Goal: Book appointment/travel/reservation

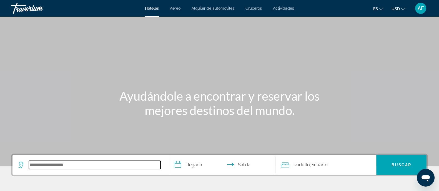
click at [64, 162] on input "Search hotel destination" at bounding box center [95, 165] width 132 height 8
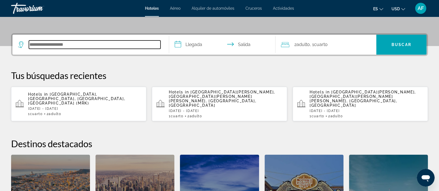
scroll to position [136, 0]
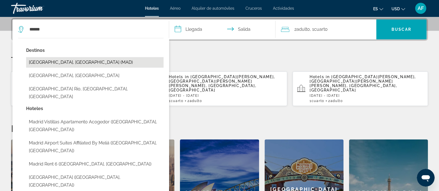
click at [66, 64] on button "[GEOGRAPHIC_DATA], [GEOGRAPHIC_DATA] (MAD)" at bounding box center [95, 62] width 138 height 11
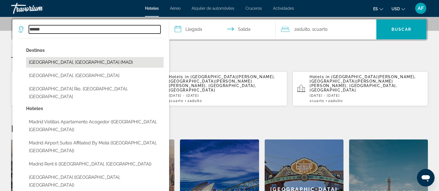
type input "**********"
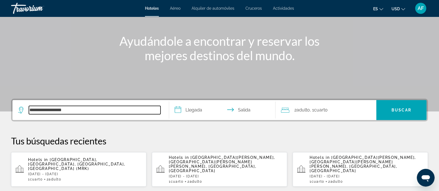
scroll to position [55, 0]
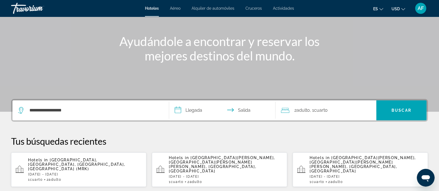
click at [195, 110] on input "**********" at bounding box center [223, 112] width 109 height 22
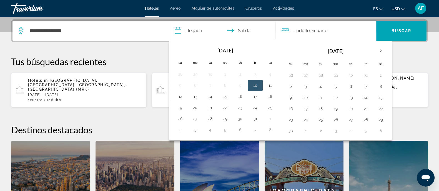
scroll to position [136, 0]
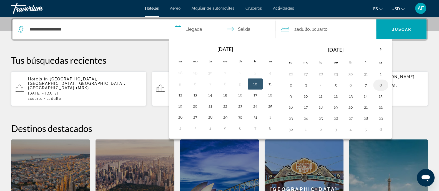
click at [379, 83] on button "8" at bounding box center [380, 85] width 9 height 8
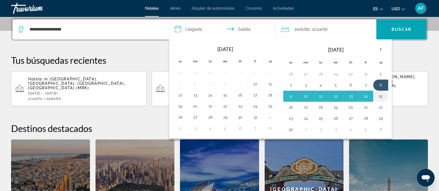
click at [380, 95] on button "15" at bounding box center [380, 97] width 9 height 8
type input "**********"
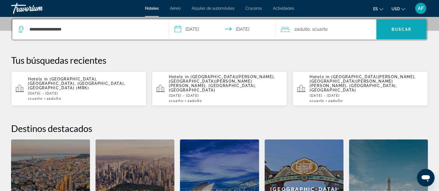
click at [386, 32] on span "Search" at bounding box center [401, 29] width 50 height 13
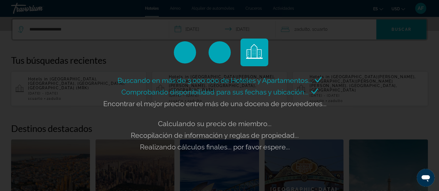
click at [388, 38] on div "Buscando en más de 3.000.000 de Hoteles y Apartamentos... Comprobando disponibi…" at bounding box center [219, 95] width 439 height 191
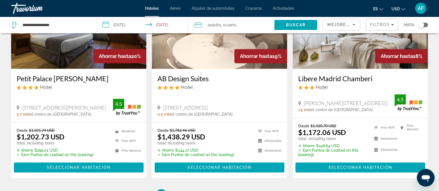
scroll to position [729, 0]
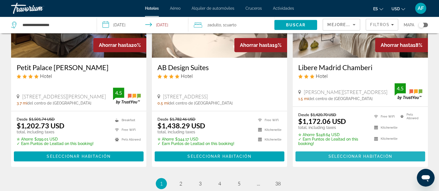
click at [364, 154] on span "Seleccionar habitación" at bounding box center [360, 156] width 64 height 4
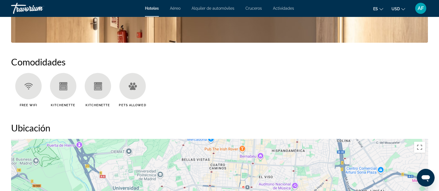
scroll to position [417, 0]
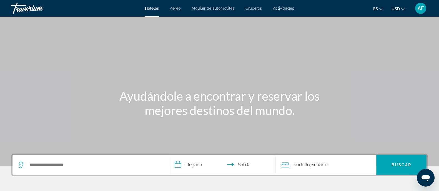
click at [283, 7] on span "Actividades" at bounding box center [283, 8] width 21 height 4
